Goal: Complete application form

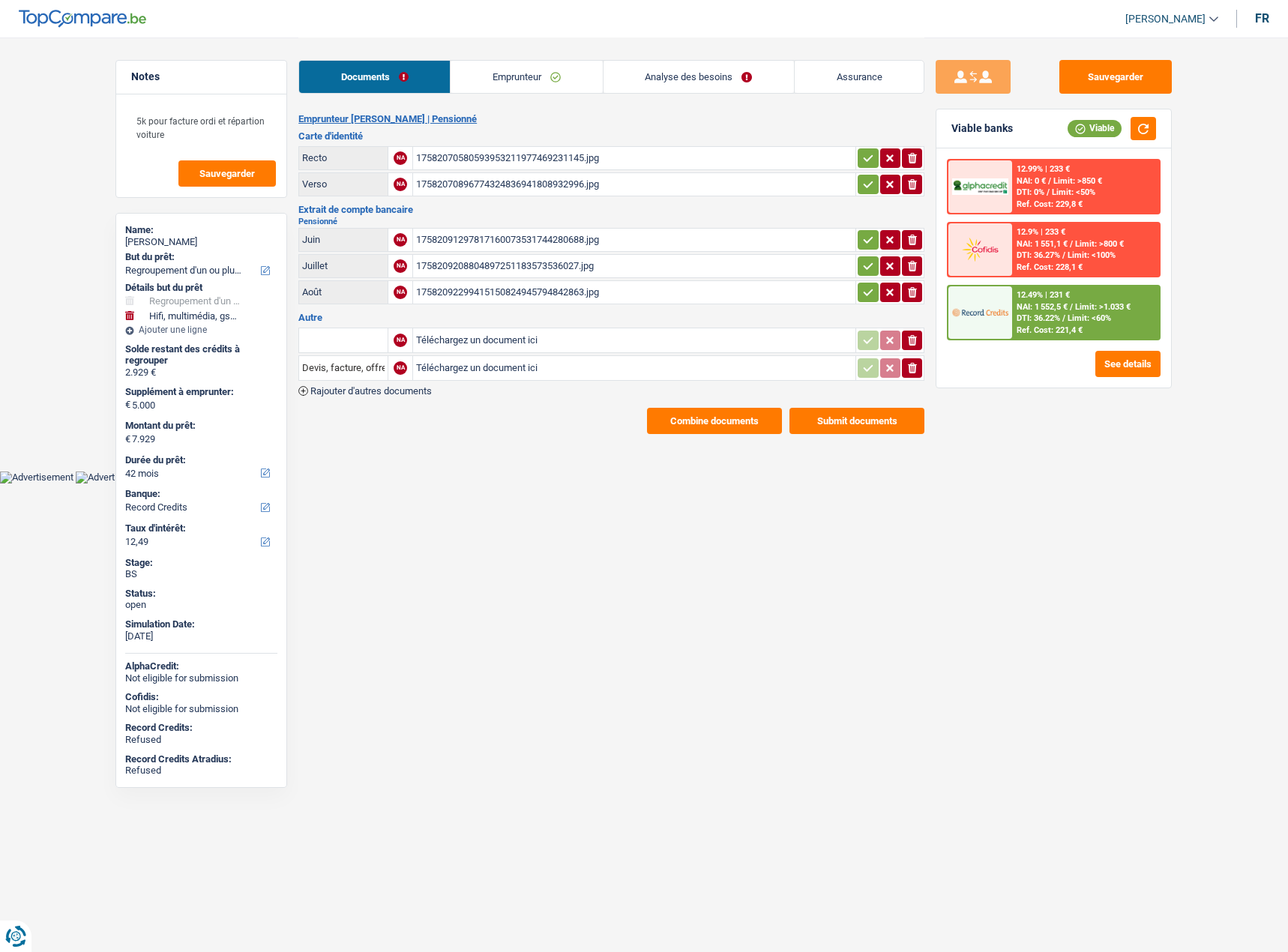
select select "refinancing"
select select "tech"
select select "42"
select select "record credits"
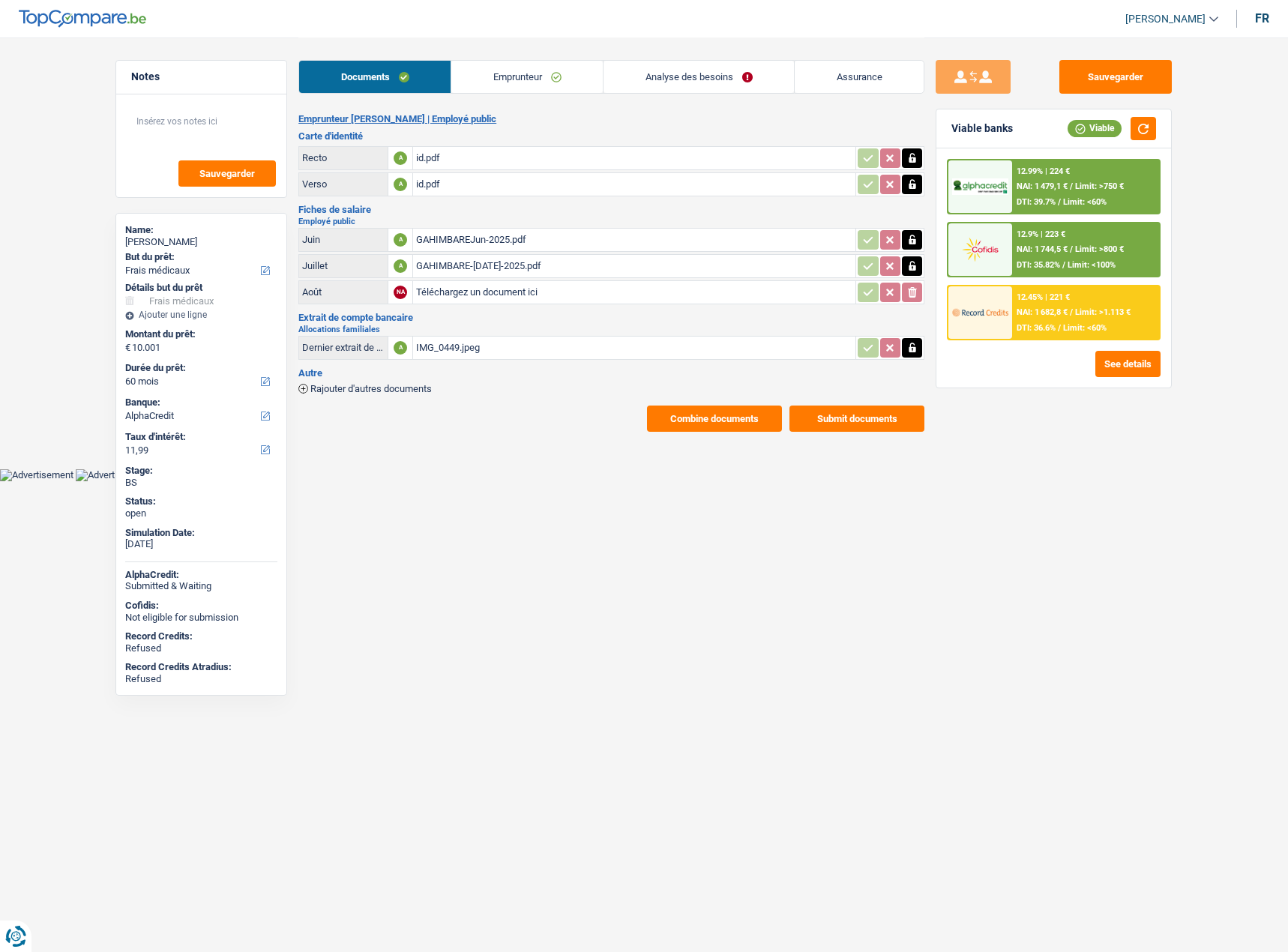
select select "medical"
select select "60"
select select "alphacredit"
click at [526, 86] on link "Emprunteur" at bounding box center [527, 77] width 152 height 32
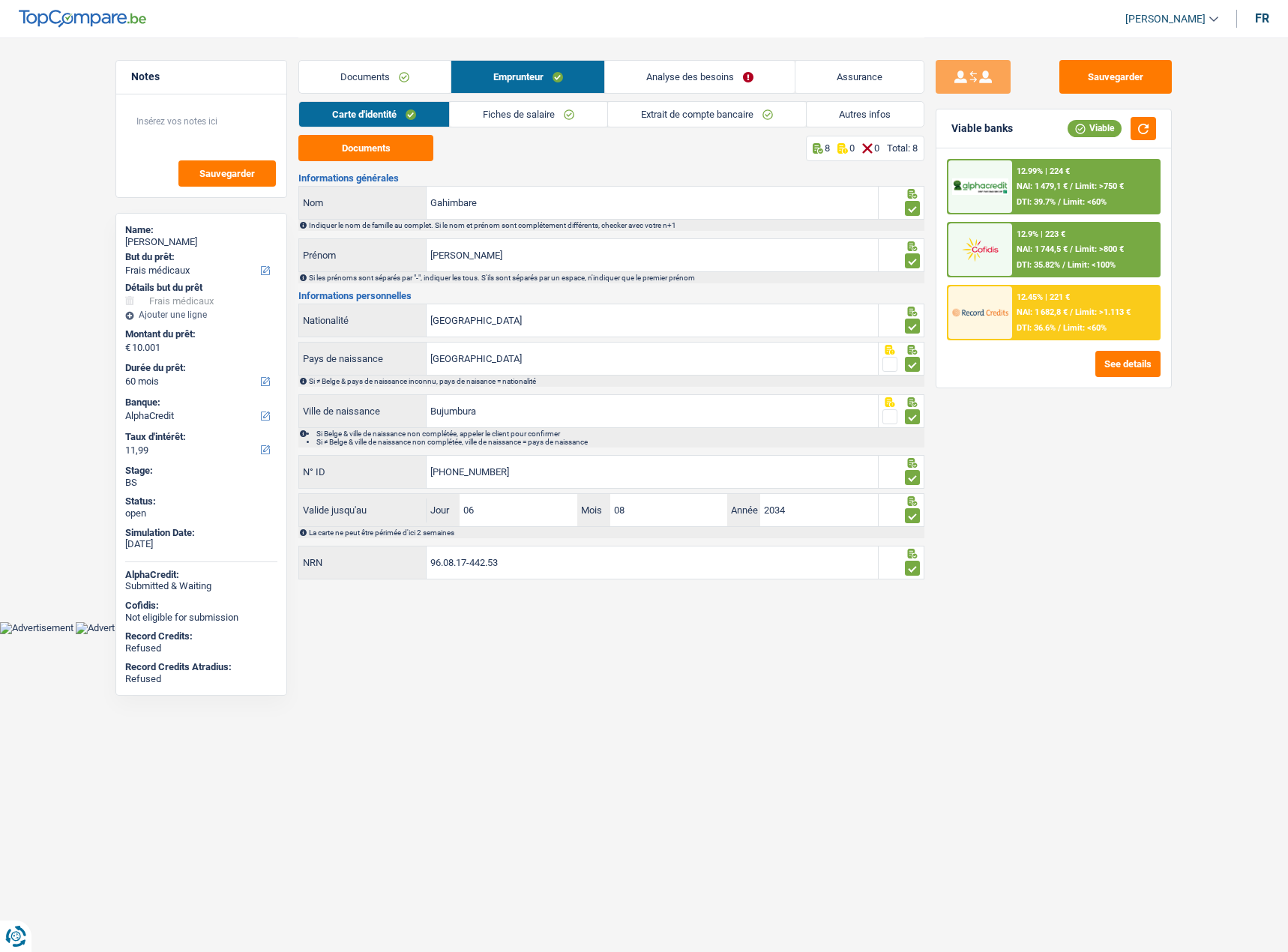
click at [397, 86] on link "Documents" at bounding box center [375, 77] width 152 height 32
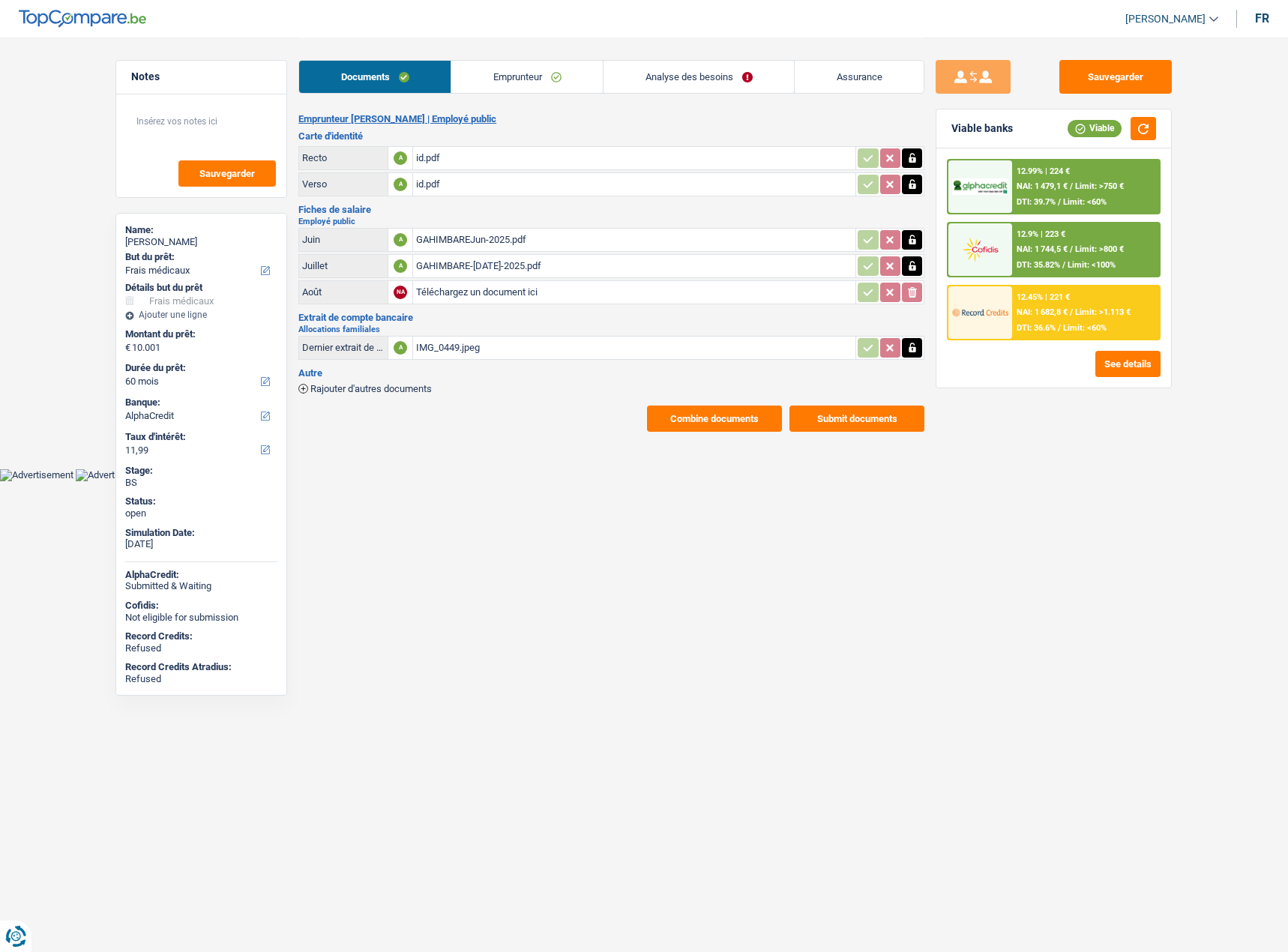
click at [487, 269] on div "GAHIMBARE-Jul-2025.pdf" at bounding box center [634, 267] width 437 height 23
click at [531, 237] on div "GAHIMBAREJun-2025.pdf" at bounding box center [634, 240] width 437 height 23
click at [546, 272] on div "GAHIMBARE-Jul-2025.pdf" at bounding box center [634, 267] width 437 height 23
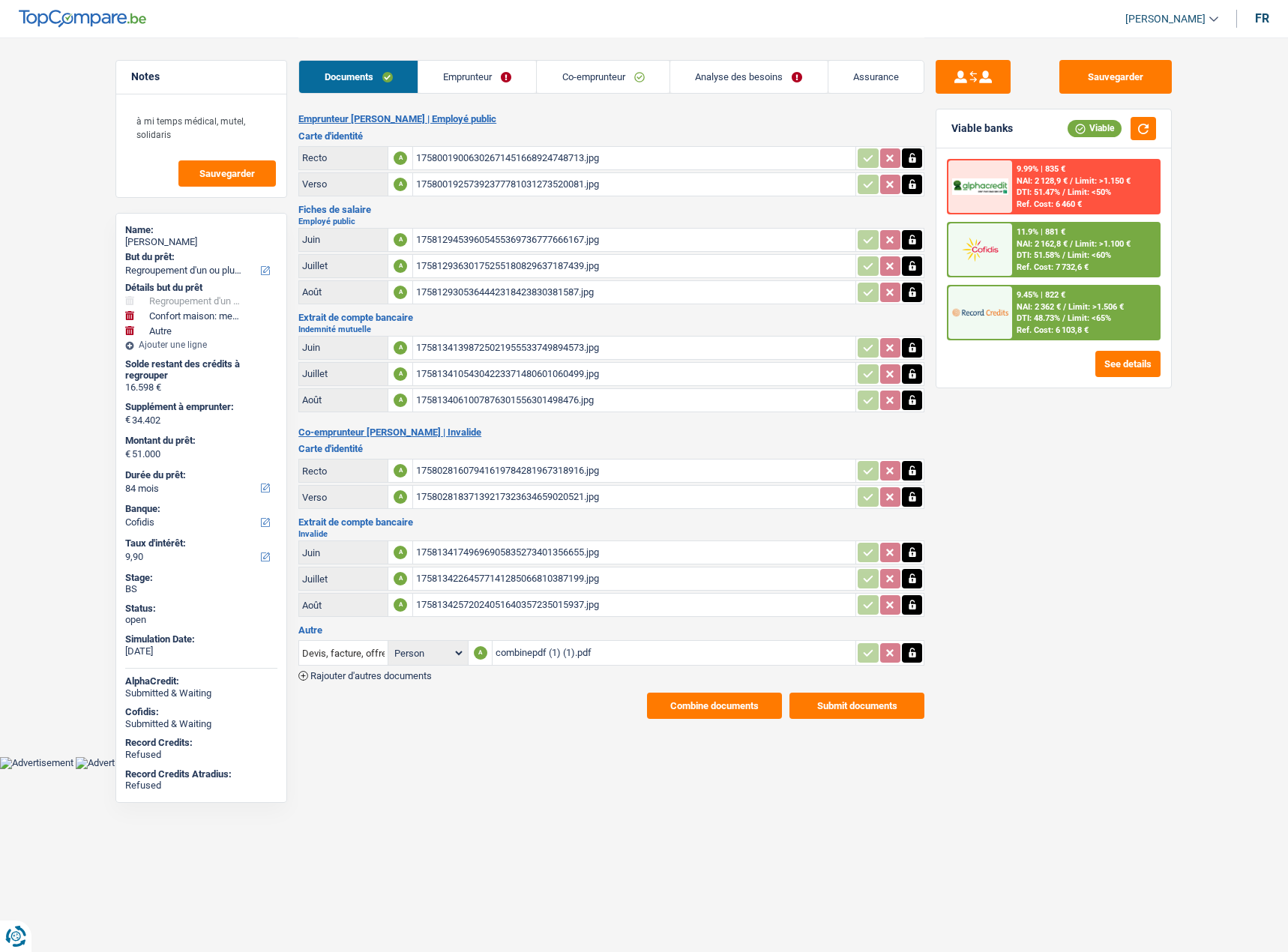
select select "refinancing"
select select "household"
select select "other"
select select "84"
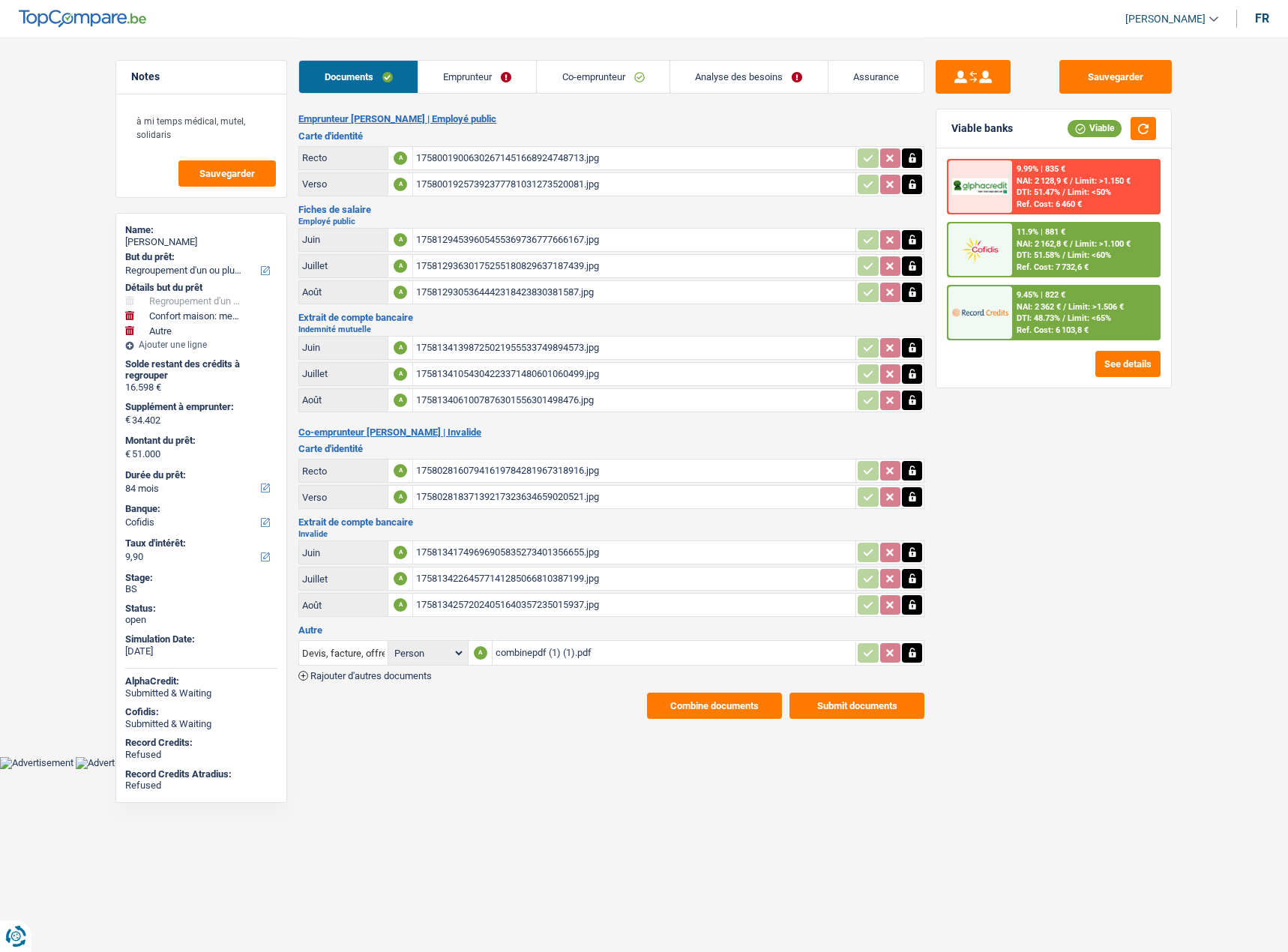
select select "cofidis"
drag, startPoint x: 487, startPoint y: 48, endPoint x: 482, endPoint y: 62, distance: 14.9
click at [487, 49] on div "Documents Emprunteur Co-emprunteur Analyse des besoins Assurance" at bounding box center [612, 69] width 627 height 64
click at [482, 63] on link "Emprunteur" at bounding box center [478, 77] width 119 height 32
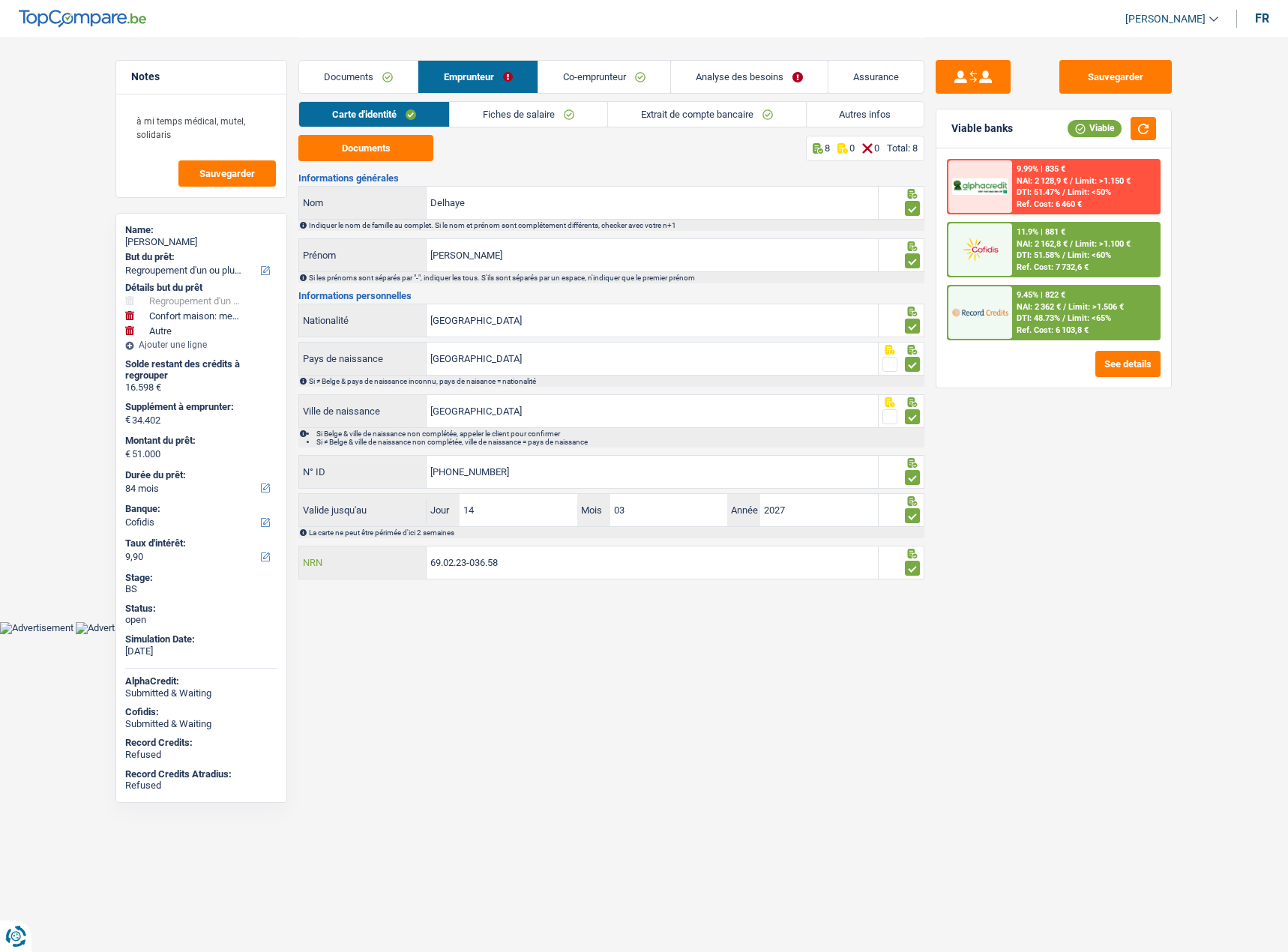
drag, startPoint x: 533, startPoint y: 566, endPoint x: 408, endPoint y: 567, distance: 125.0
click at [408, 567] on div "69.02.23-036.58 NRN" at bounding box center [588, 562] width 579 height 32
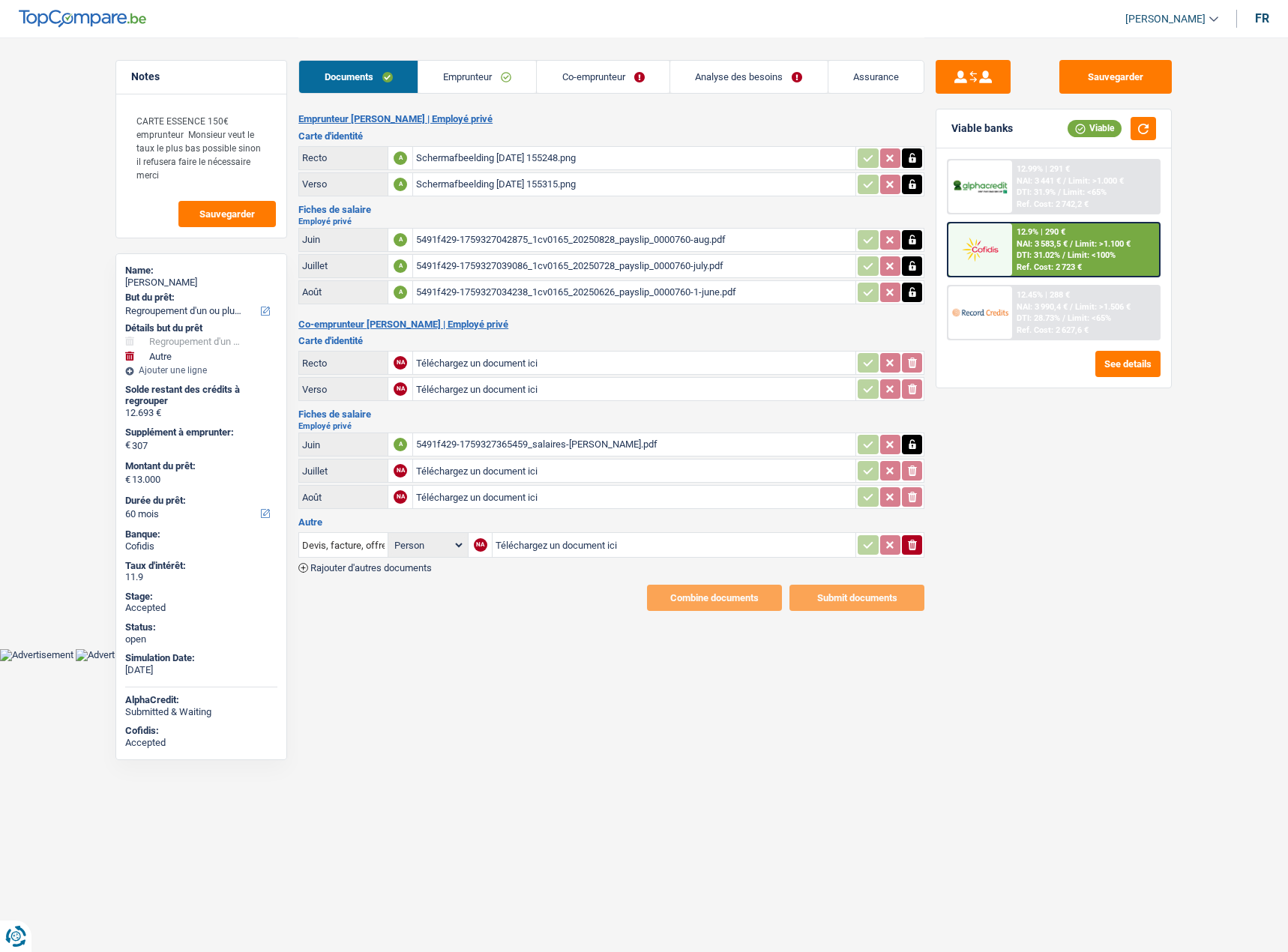
select select "refinancing"
select select "other"
select select "60"
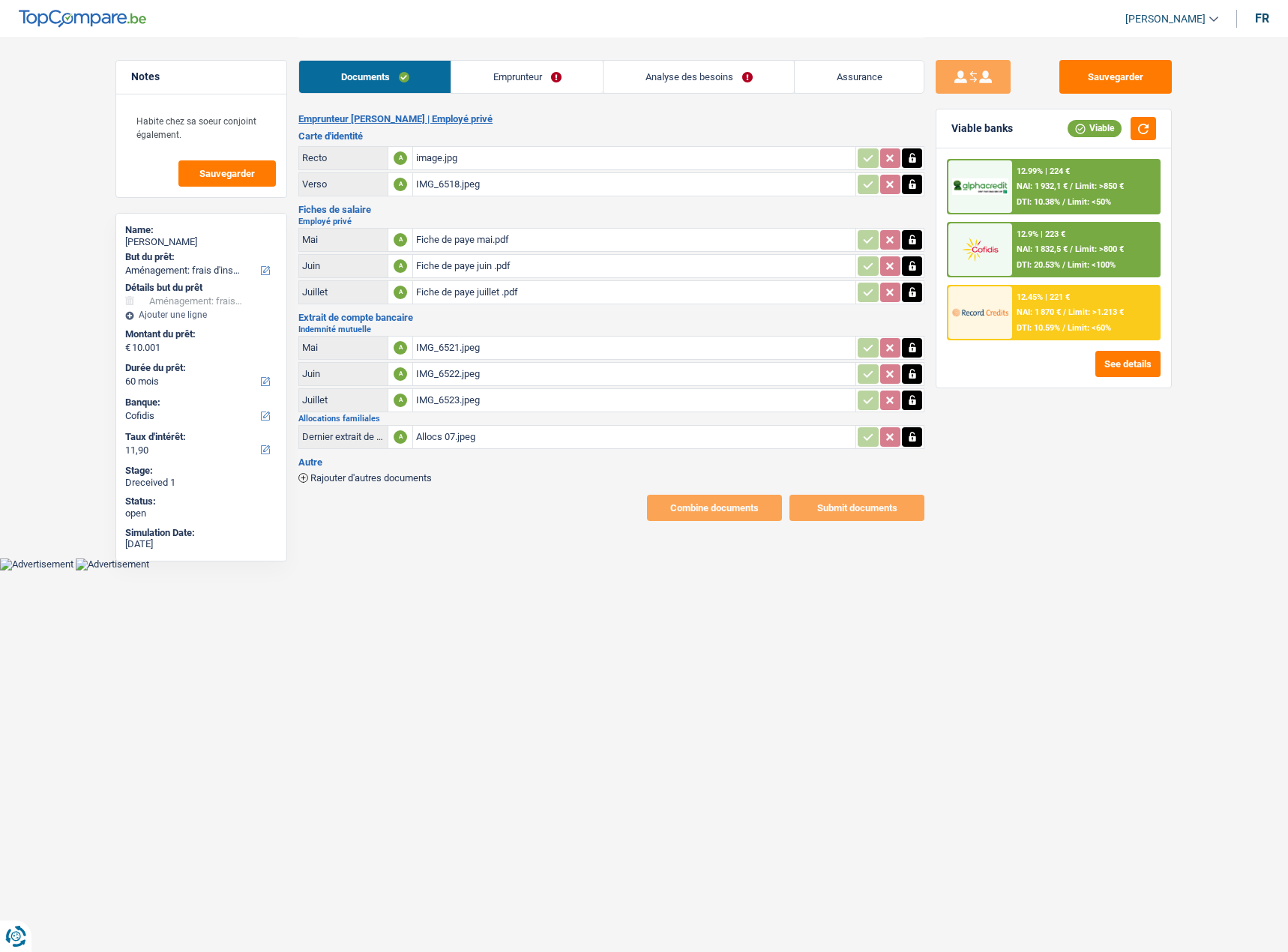
select select "movingOrInstallation"
select select "60"
select select "cofidis"
